Goal: Navigation & Orientation: Find specific page/section

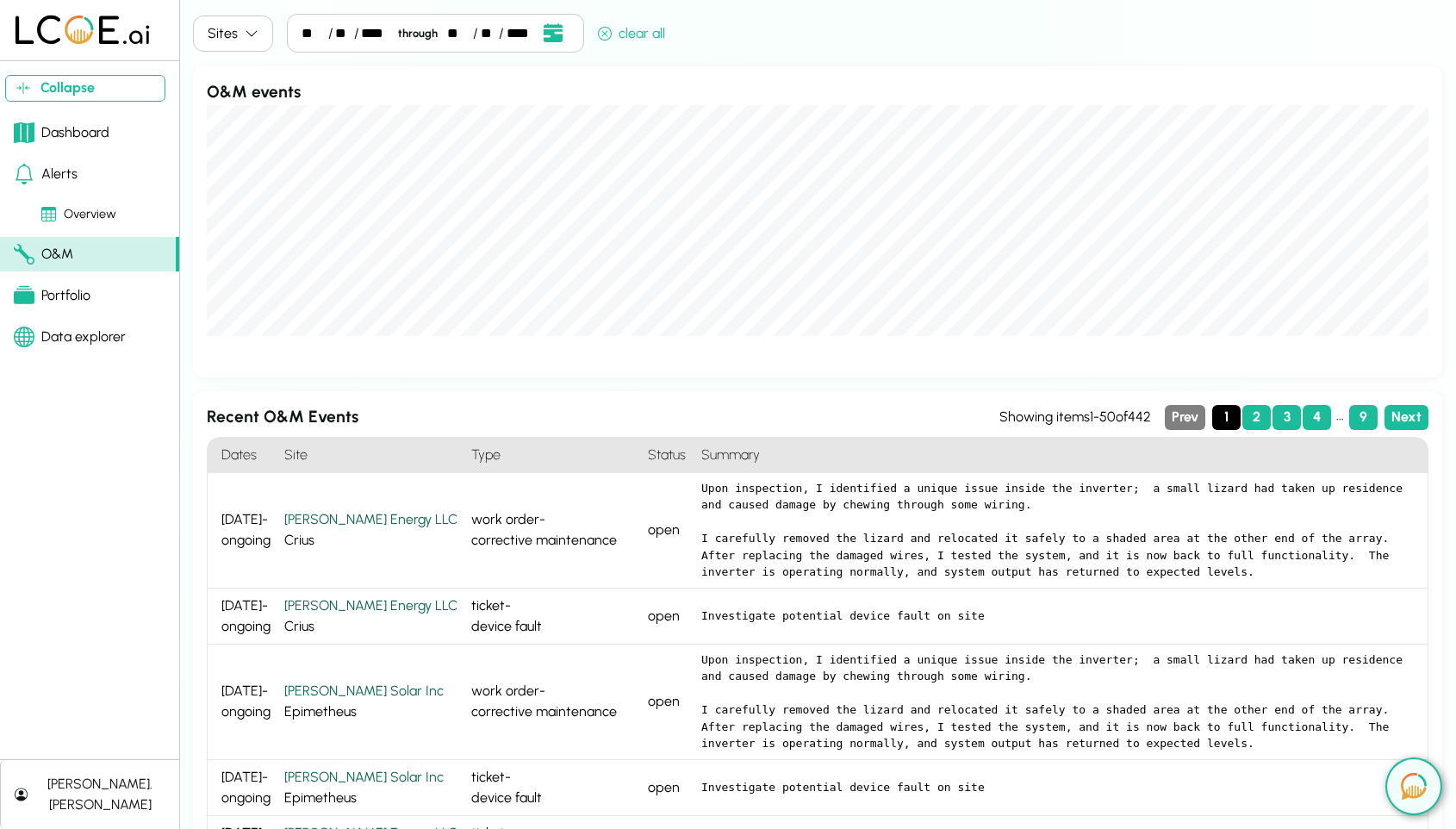
click at [73, 129] on div "Dashboard" at bounding box center [61, 132] width 96 height 20
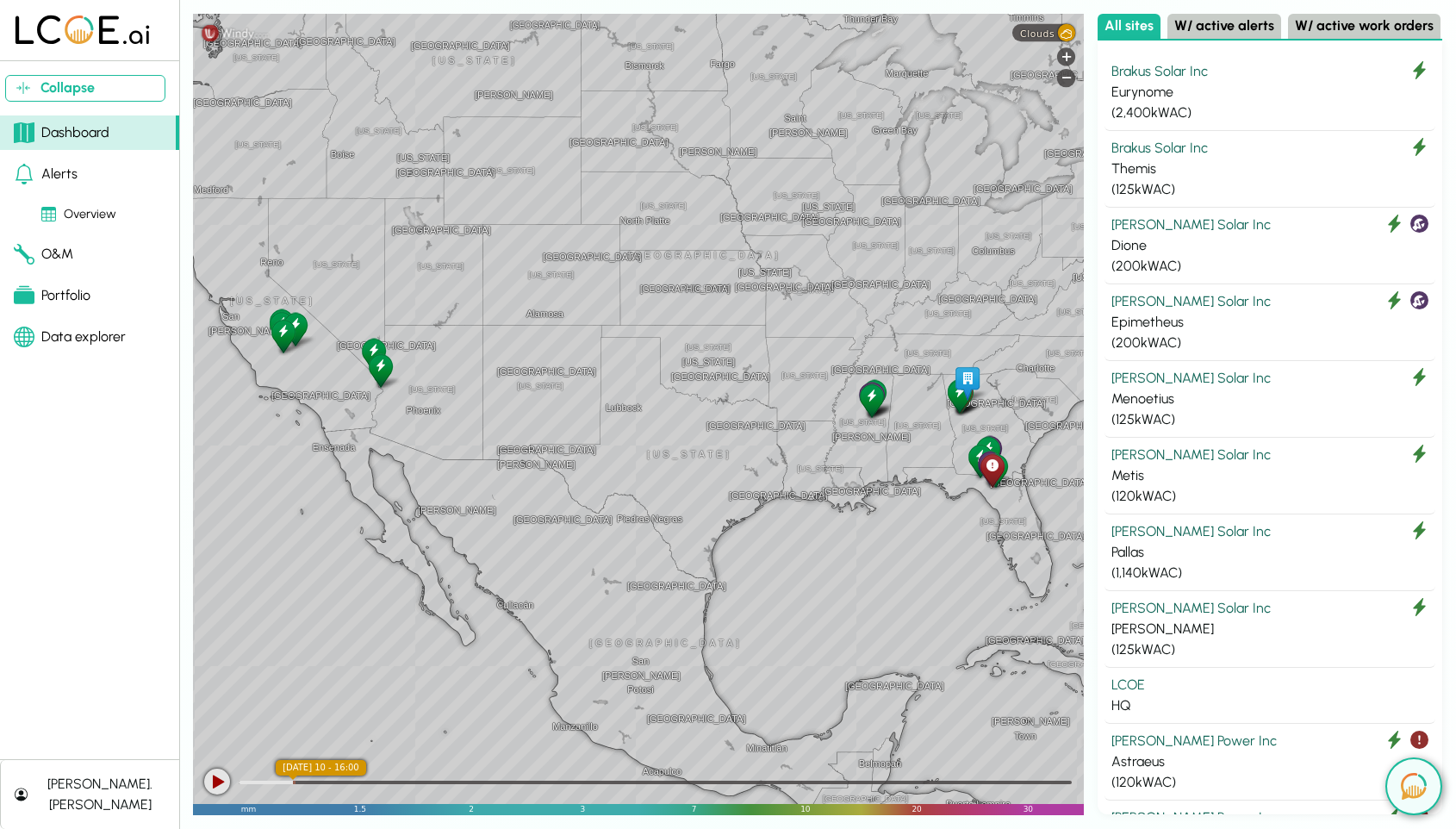
click at [1038, 42] on div "[GEOGRAPHIC_DATA] [GEOGRAPHIC_DATA] [GEOGRAPHIC_DATA] [US_STATE] [US_STATE] [GE…" at bounding box center [638, 414] width 891 height 801
click at [1035, 42] on div "[GEOGRAPHIC_DATA] [GEOGRAPHIC_DATA] [GEOGRAPHIC_DATA] [US_STATE] [US_STATE] [GE…" at bounding box center [638, 414] width 891 height 801
click at [1042, 44] on div "[GEOGRAPHIC_DATA] [GEOGRAPHIC_DATA] [GEOGRAPHIC_DATA] [US_STATE] [US_STATE] [GE…" at bounding box center [638, 414] width 891 height 801
click at [1059, 48] on div "+ -" at bounding box center [1066, 68] width 18 height 42
click at [1062, 36] on div "Clouds" at bounding box center [1044, 33] width 63 height 17
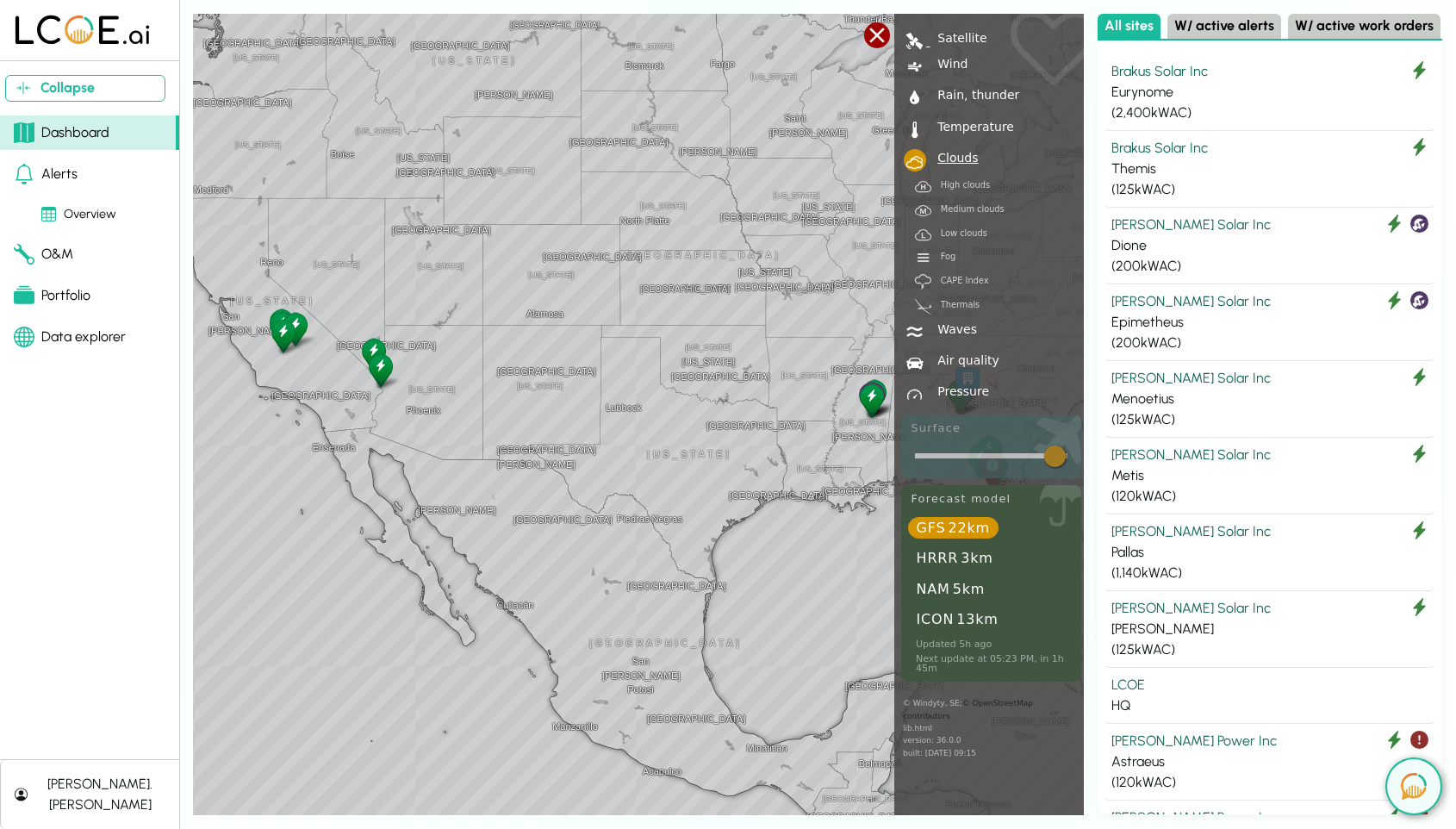
click at [960, 44] on link " Satellite" at bounding box center [991, 37] width 185 height 21
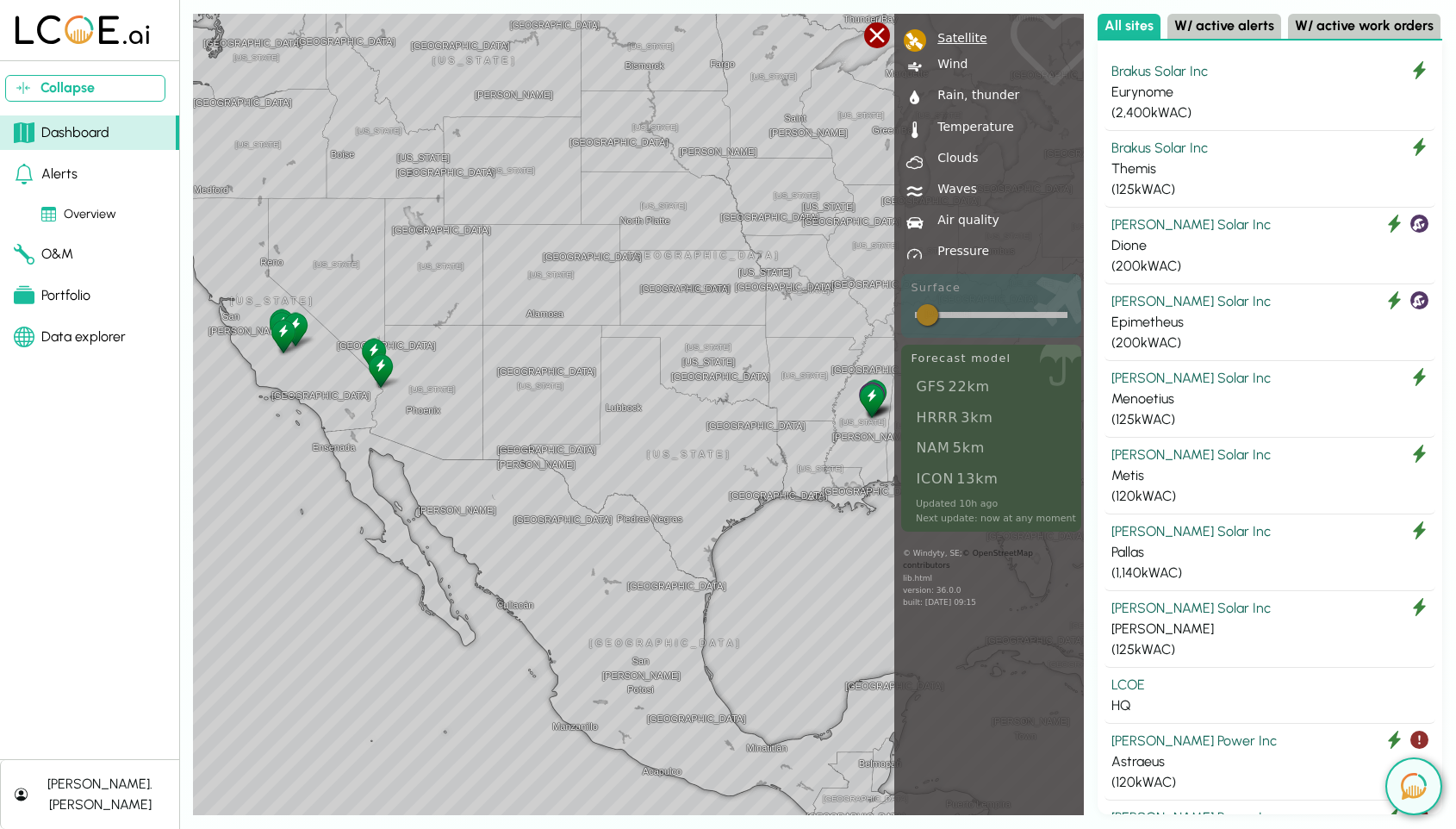
click at [882, 32] on div at bounding box center [878, 35] width 26 height 26
